Goal: Find specific page/section: Find specific page/section

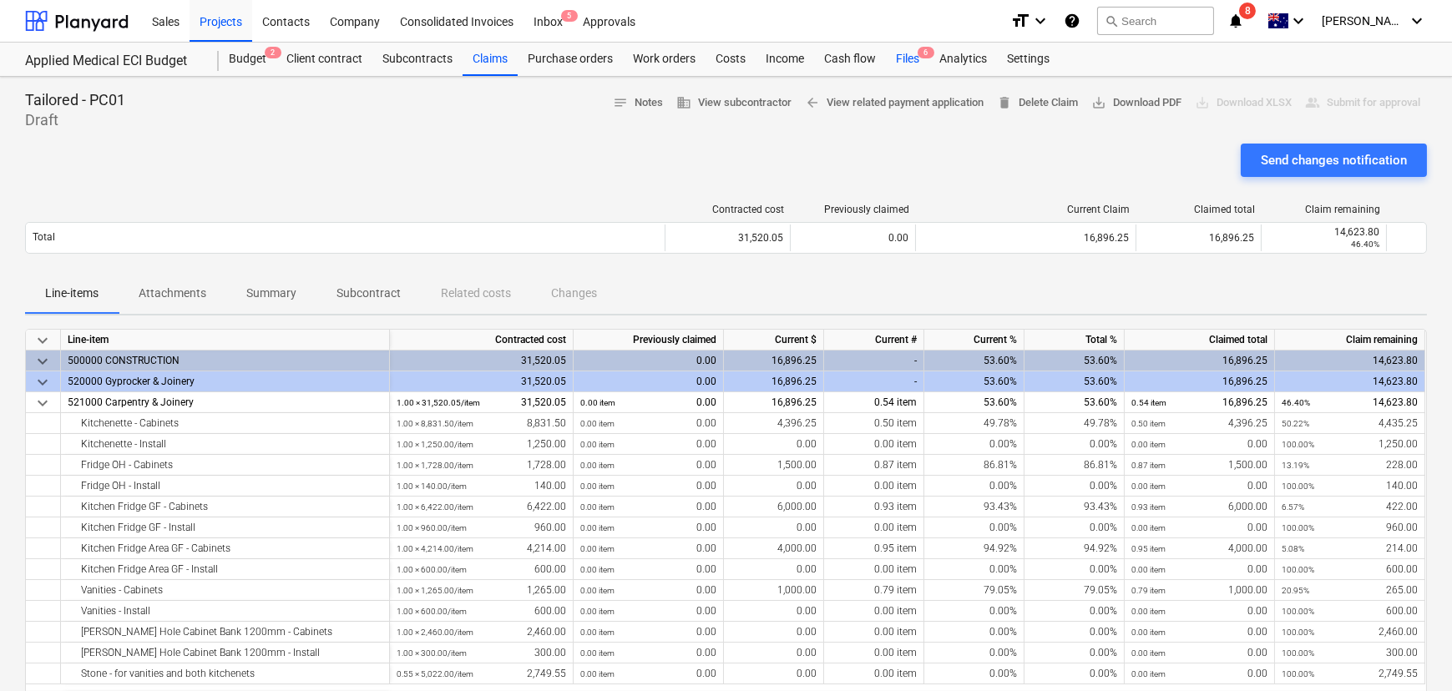
click at [907, 50] on div "Files 6" at bounding box center [907, 59] width 43 height 33
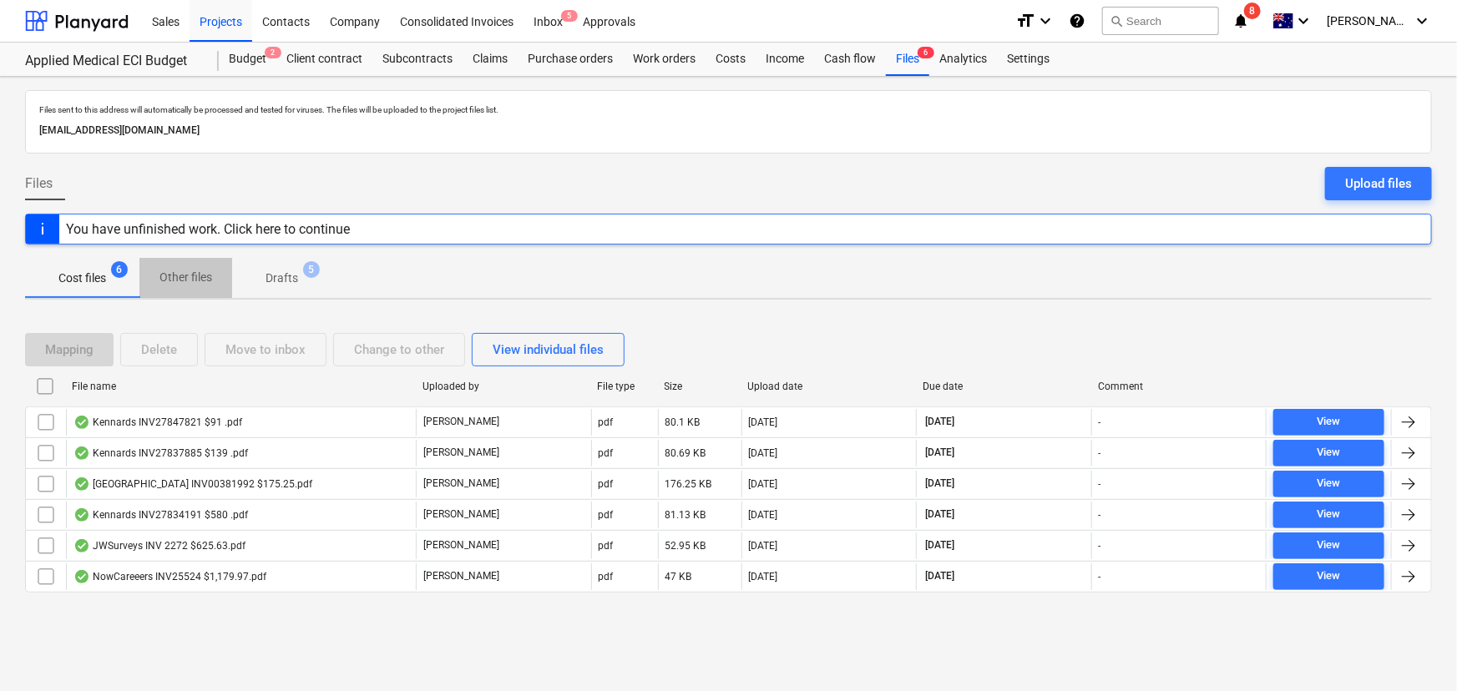
click at [185, 276] on p "Other files" at bounding box center [185, 278] width 53 height 18
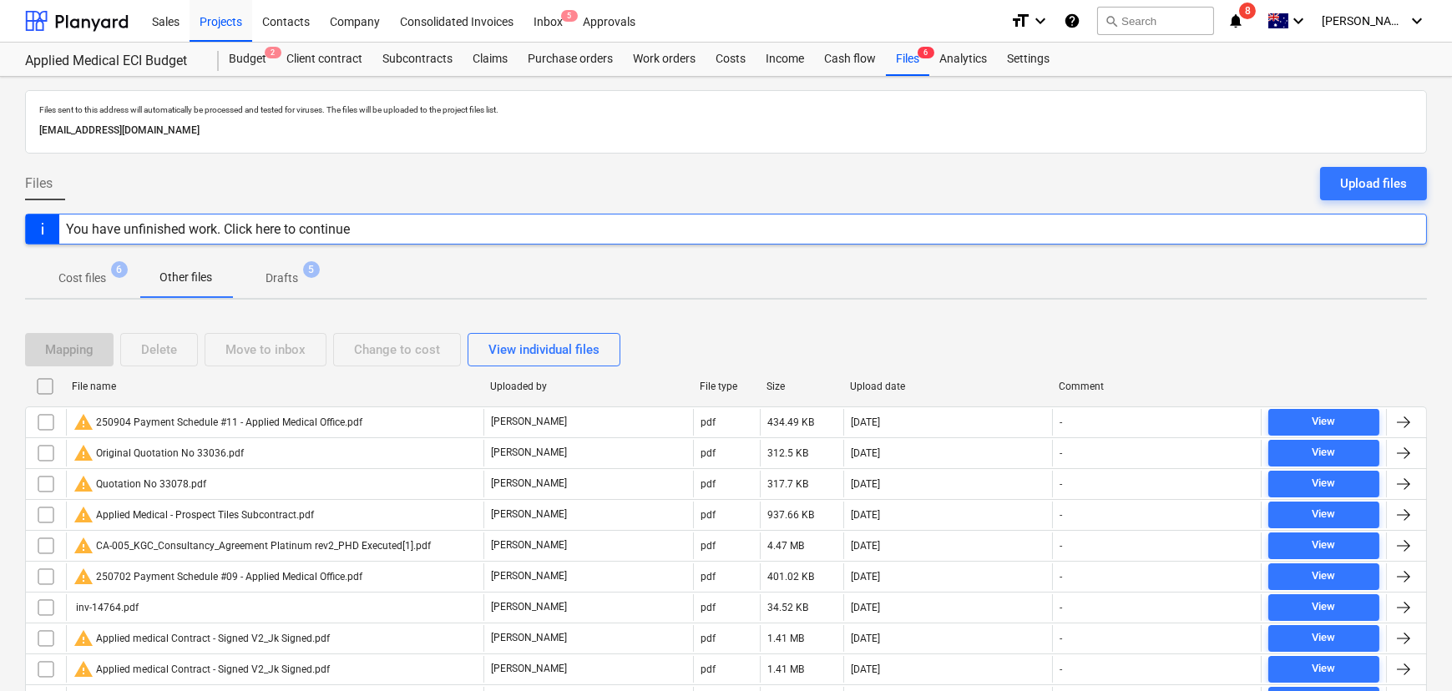
click at [889, 396] on div "Upload date" at bounding box center [948, 386] width 210 height 27
checkbox input "false"
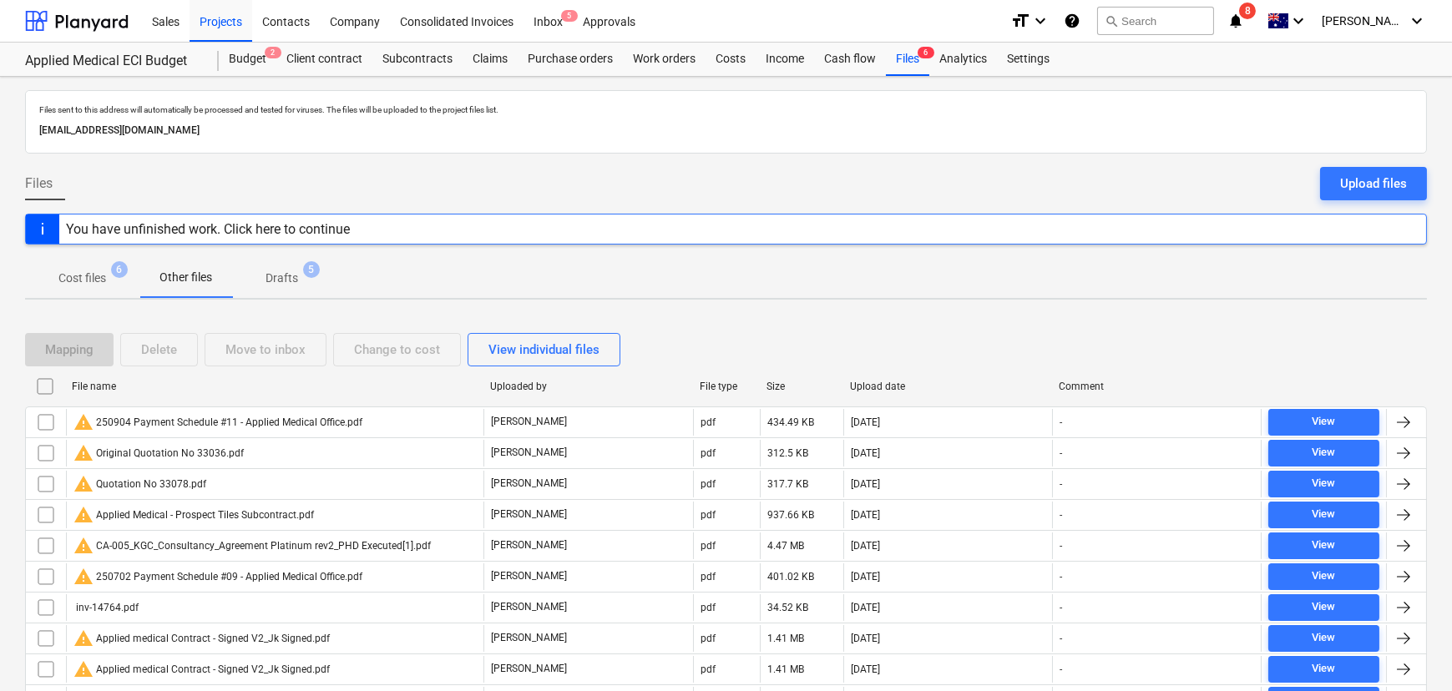
checkbox input "false"
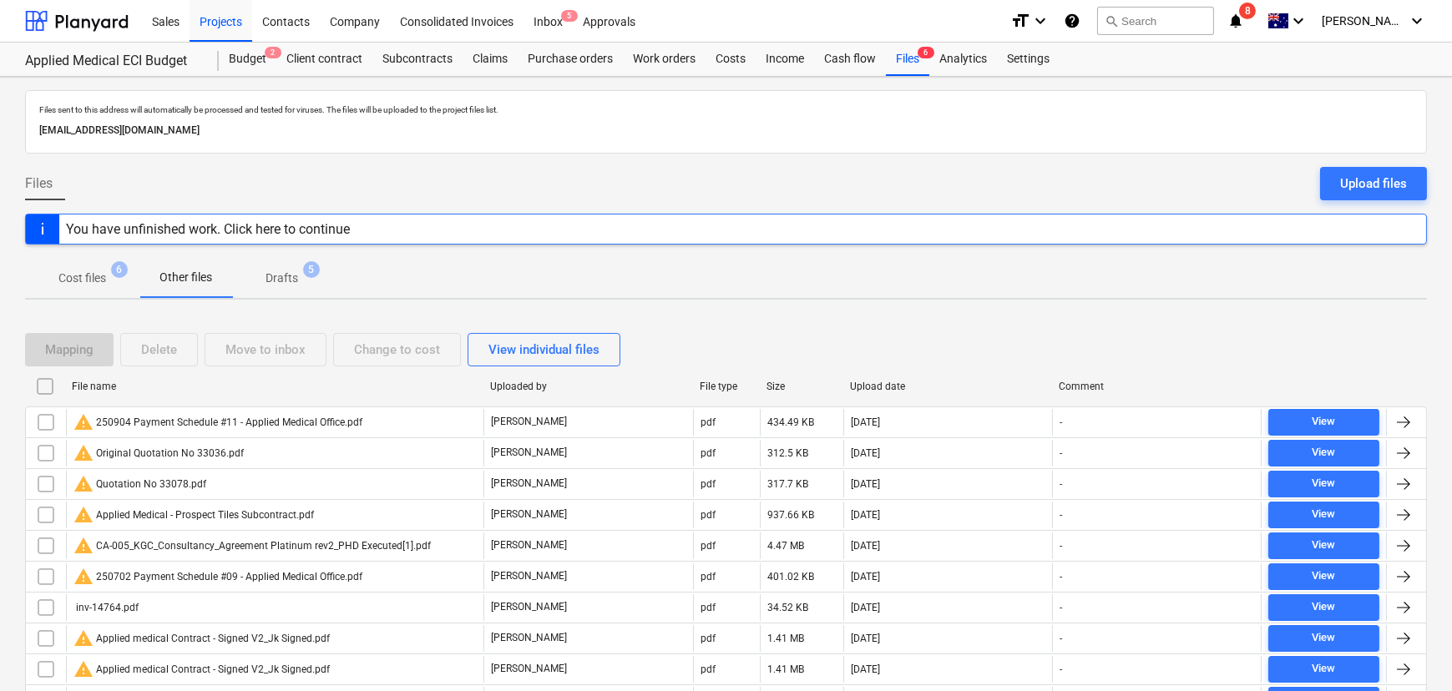
checkbox input "false"
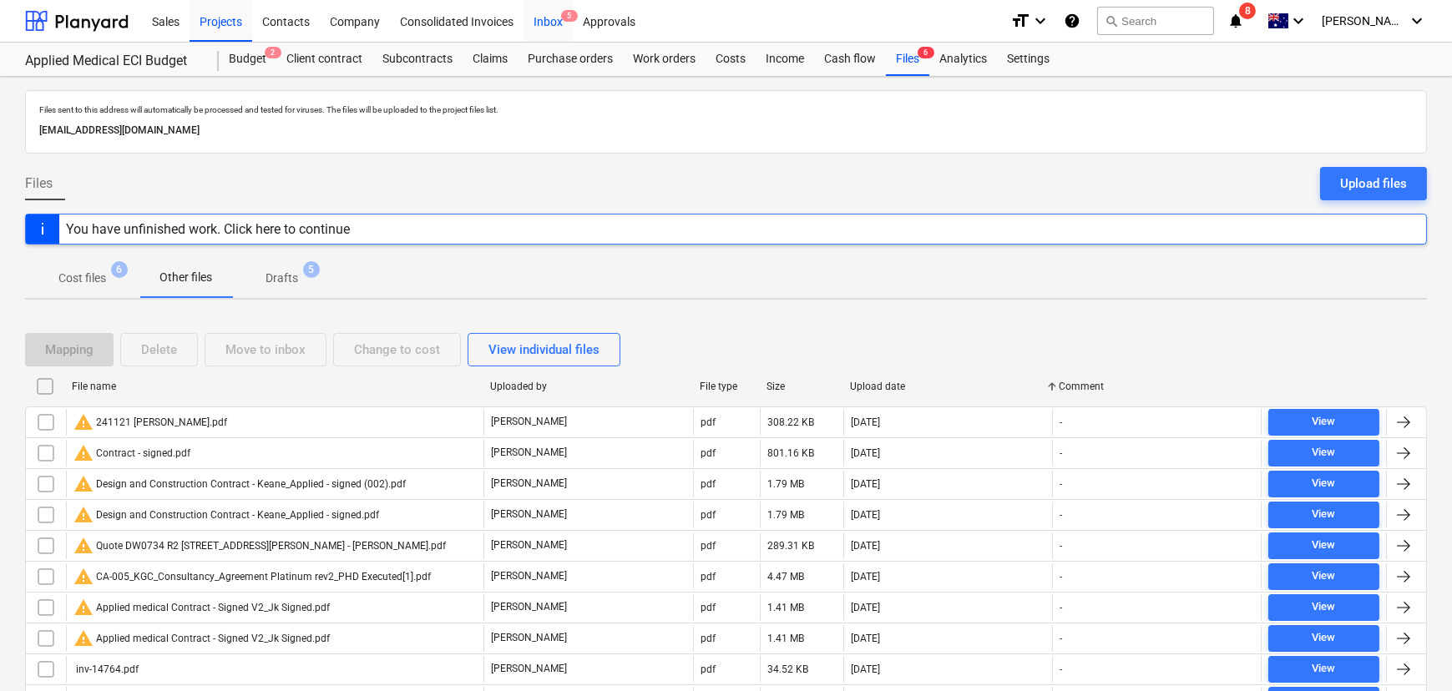
click at [556, 12] on div "Inbox 5" at bounding box center [548, 20] width 49 height 43
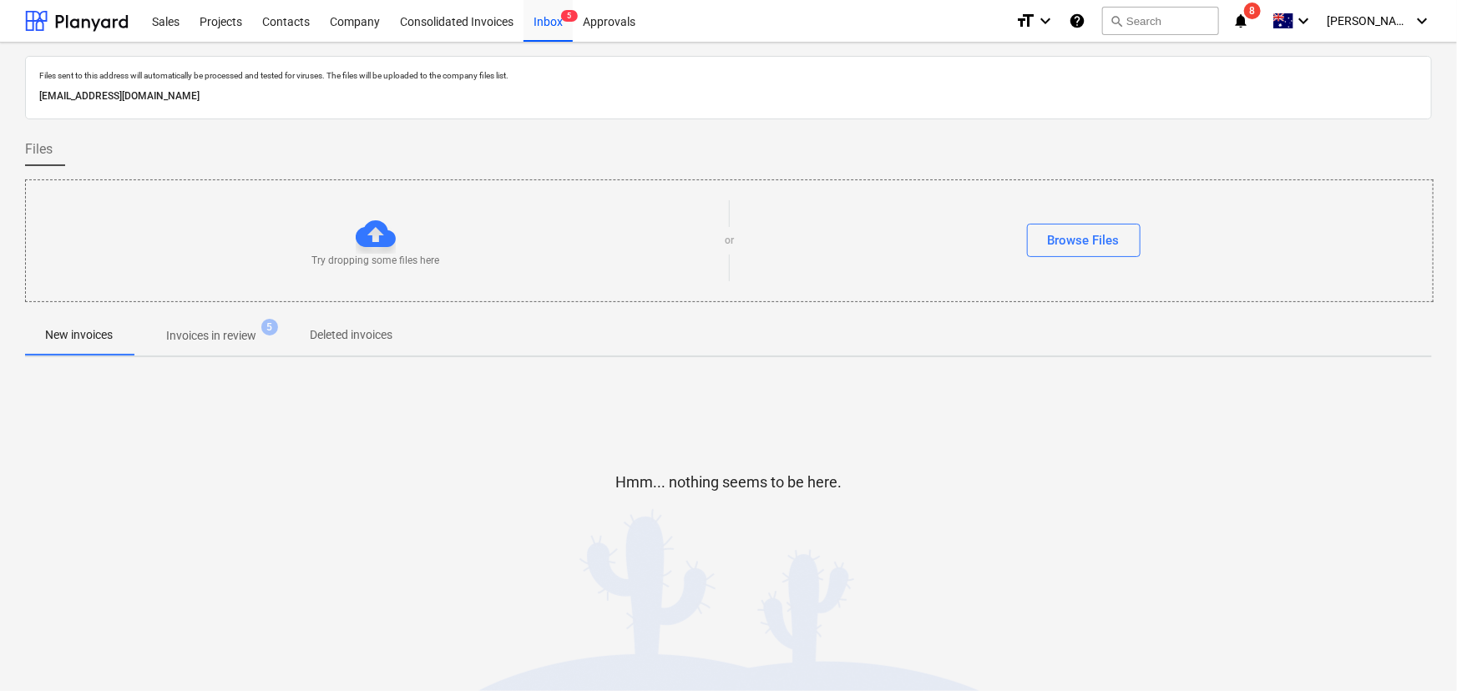
click at [238, 335] on p "Invoices in review" at bounding box center [211, 336] width 90 height 18
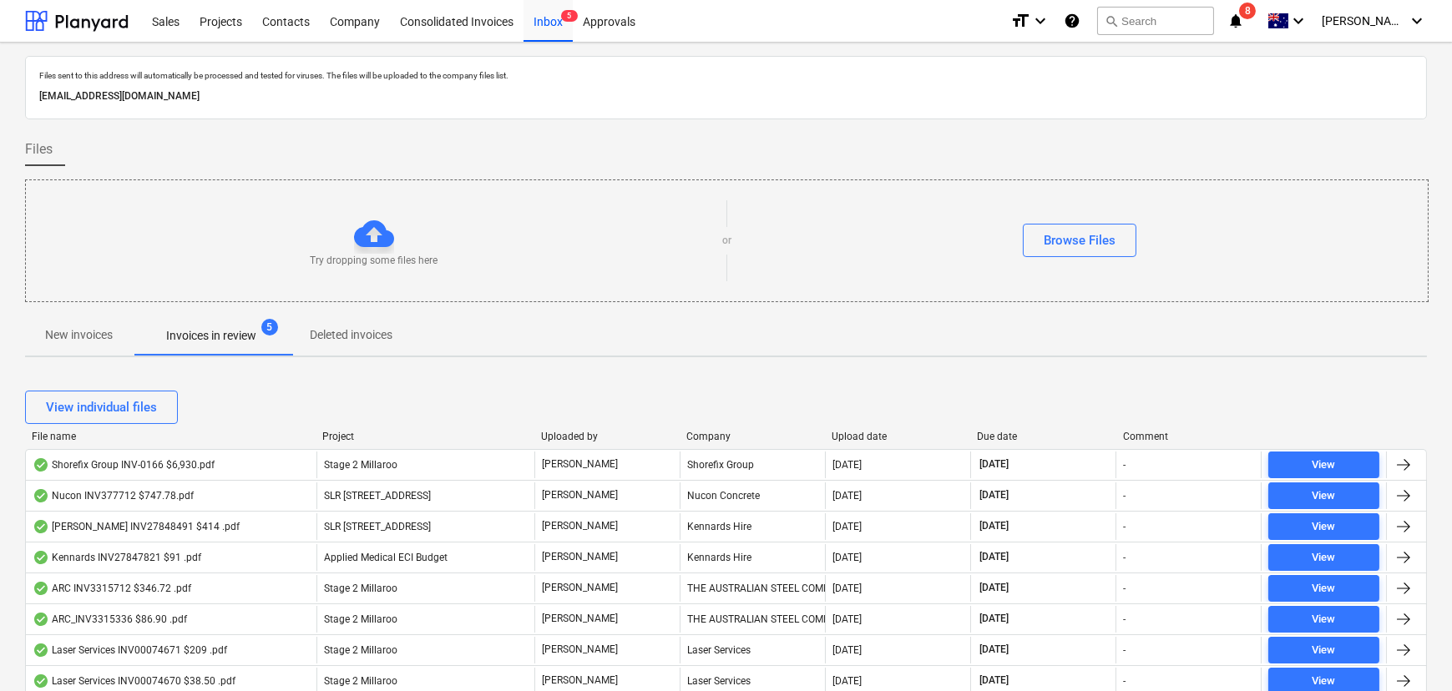
click at [1024, 438] on div "Due date" at bounding box center [1044, 437] width 132 height 12
